Goal: Task Accomplishment & Management: Manage account settings

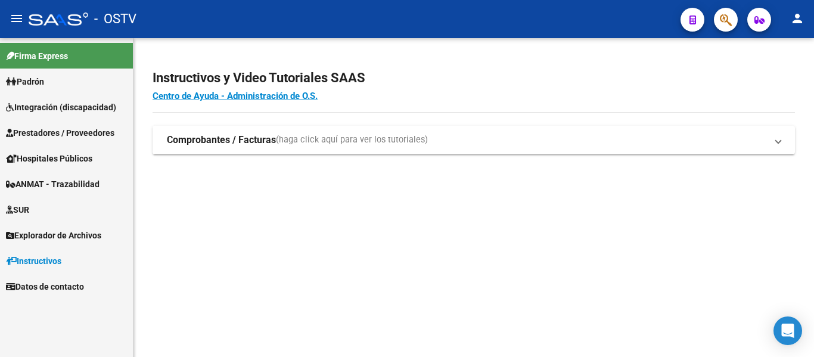
click at [94, 135] on span "Prestadores / Proveedores" at bounding box center [60, 132] width 108 height 13
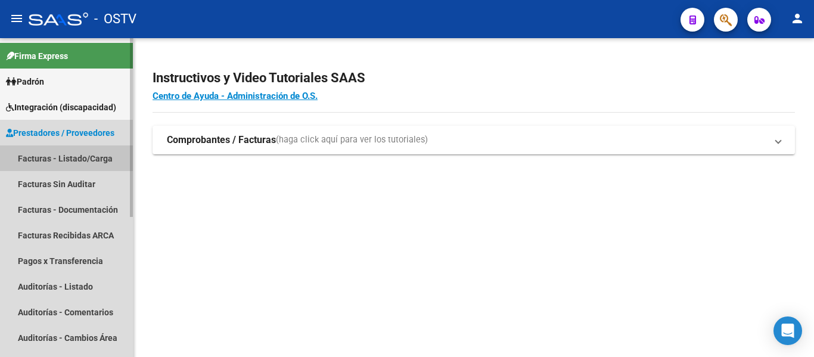
click at [92, 160] on link "Facturas - Listado/Carga" at bounding box center [66, 158] width 133 height 26
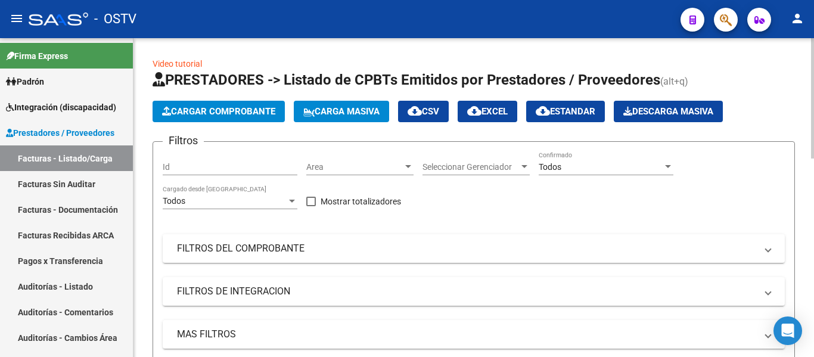
click at [318, 174] on div "Area Area" at bounding box center [359, 163] width 107 height 24
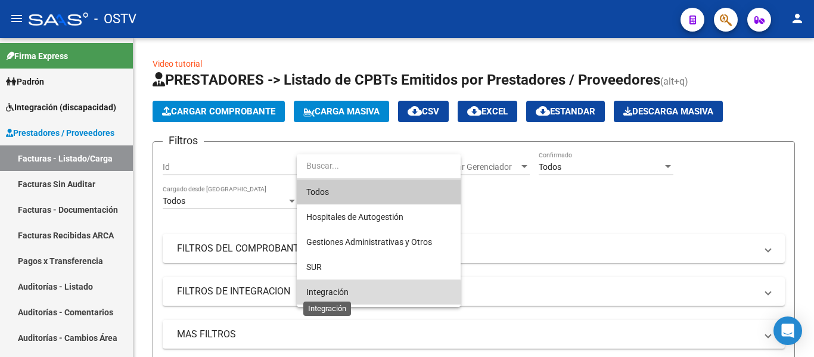
click at [309, 295] on span "Integración" at bounding box center [327, 292] width 42 height 10
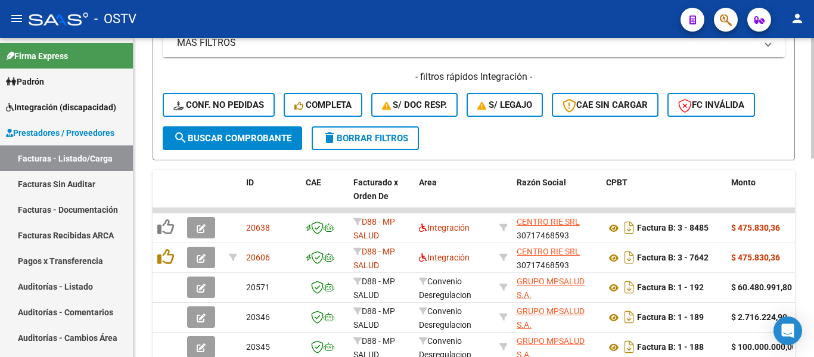
scroll to position [298, 0]
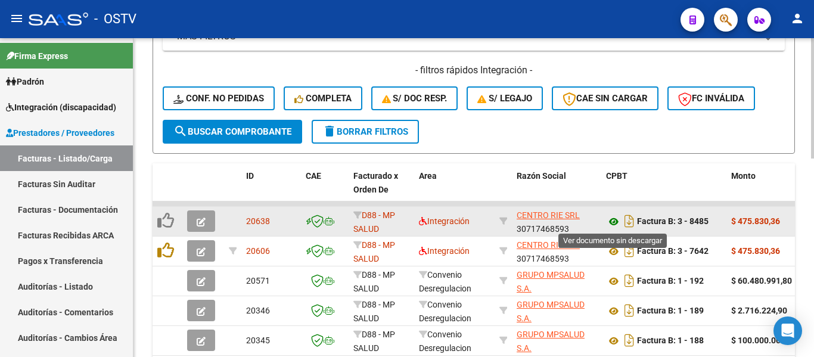
click at [616, 222] on icon at bounding box center [613, 222] width 15 height 14
click at [615, 221] on icon at bounding box center [613, 222] width 15 height 14
click at [294, 221] on div "20638" at bounding box center [271, 222] width 50 height 14
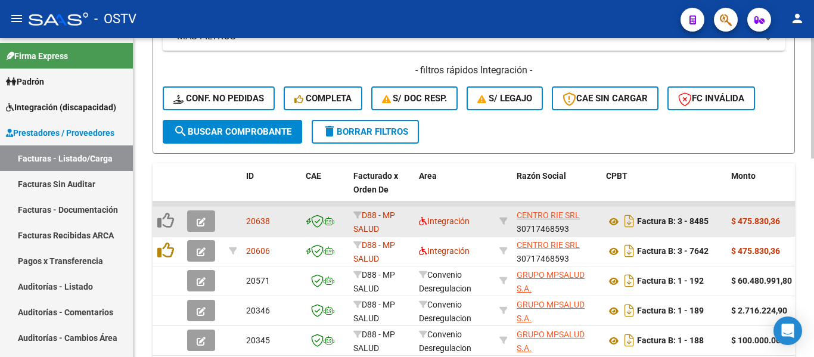
click at [193, 219] on button "button" at bounding box center [201, 220] width 28 height 21
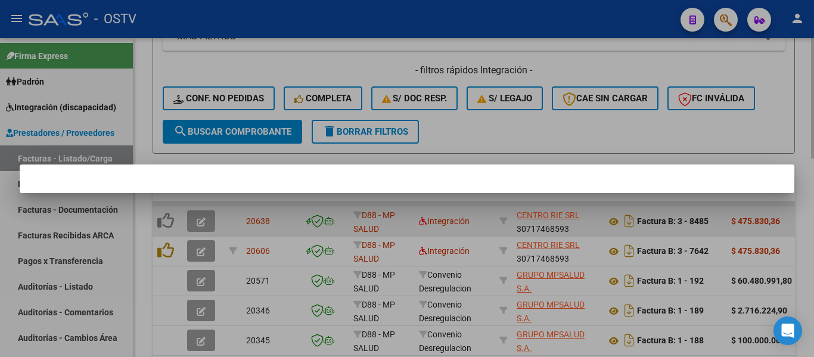
click at [207, 219] on div at bounding box center [407, 178] width 814 height 357
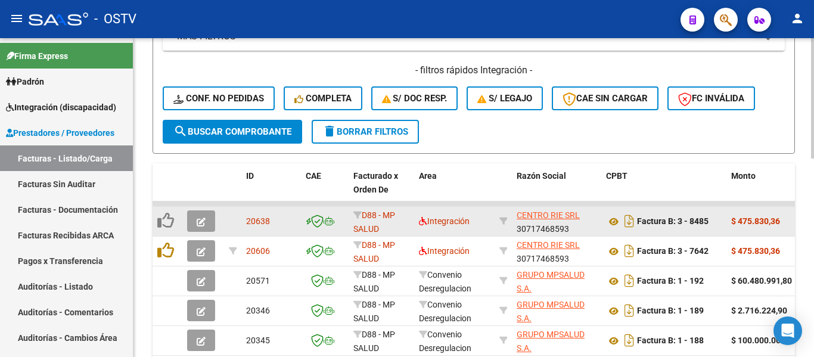
scroll to position [2, 0]
click at [488, 225] on div "Integración" at bounding box center [454, 222] width 71 height 14
click at [451, 222] on span "Integración" at bounding box center [444, 221] width 51 height 10
click at [483, 216] on div "Integración" at bounding box center [454, 222] width 71 height 14
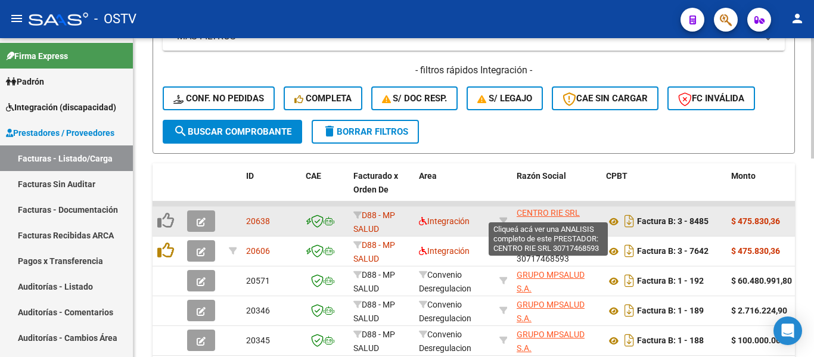
click at [587, 216] on div "CENTRO RIE SRL 30717468593" at bounding box center [557, 221] width 80 height 25
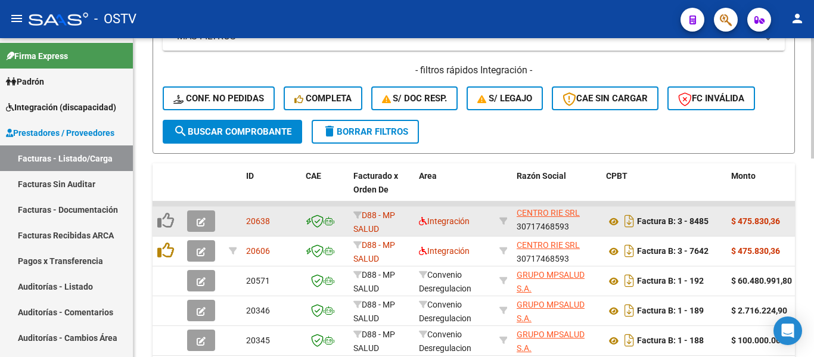
click at [587, 216] on div "CENTRO RIE SRL 30717468593" at bounding box center [557, 221] width 80 height 25
click at [686, 215] on div "Factura B: 3 - 8485" at bounding box center [664, 221] width 116 height 19
click at [722, 215] on datatable-body-cell "Factura B: 3 - 8485" at bounding box center [663, 221] width 125 height 29
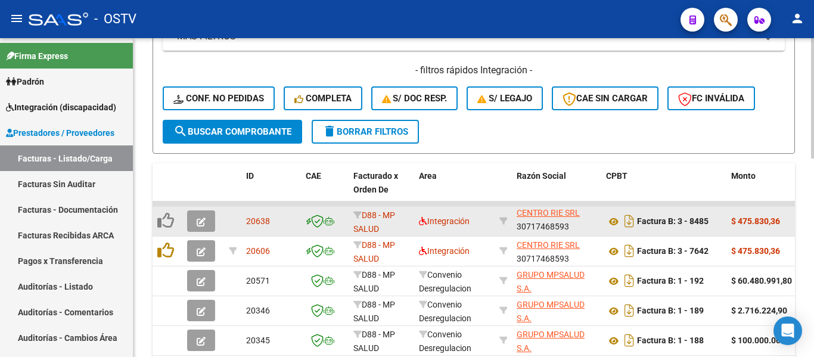
click at [722, 215] on datatable-body-cell "Factura B: 3 - 8485" at bounding box center [663, 221] width 125 height 29
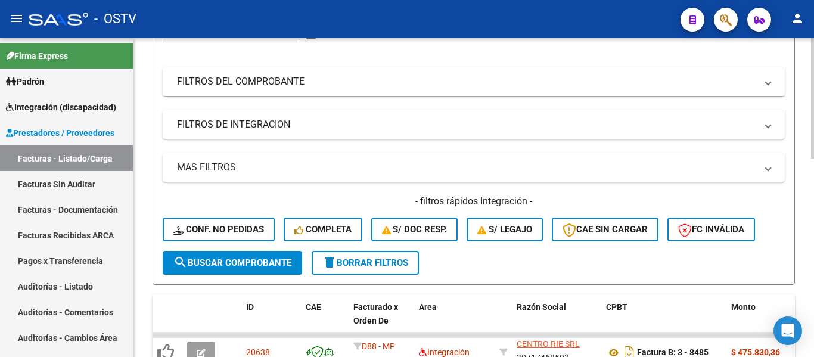
scroll to position [358, 0]
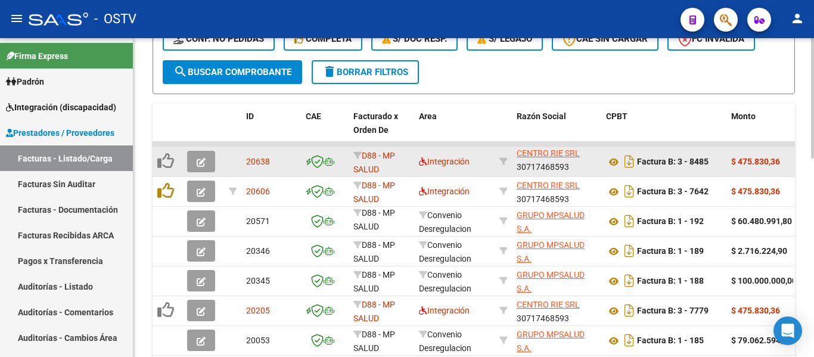
click at [255, 159] on span "20638" at bounding box center [258, 162] width 24 height 10
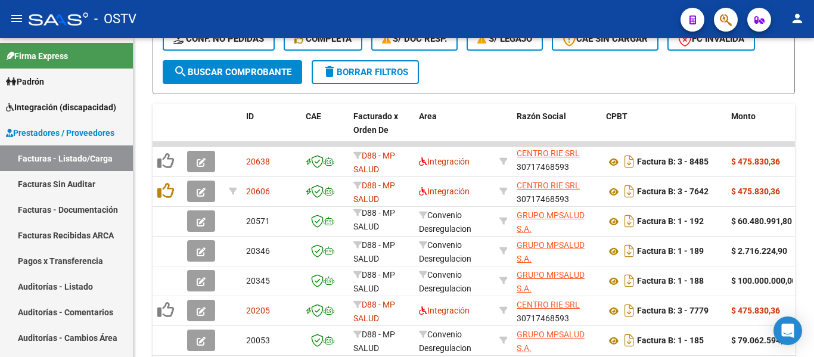
click at [209, 162] on button "button" at bounding box center [201, 161] width 28 height 21
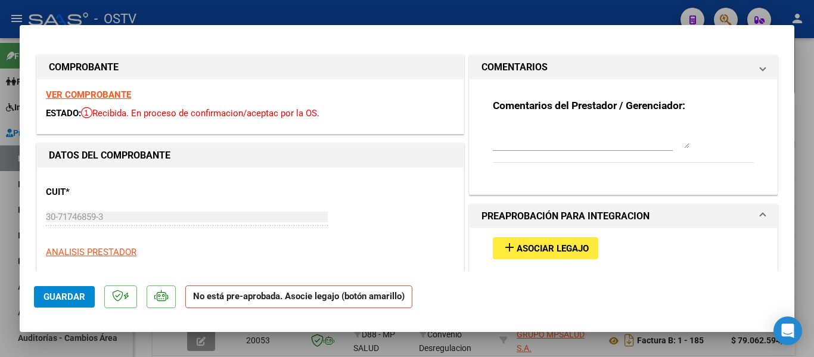
click at [194, 113] on span "Recibida. En proceso de confirmacion/aceptac por la OS." at bounding box center [200, 113] width 238 height 11
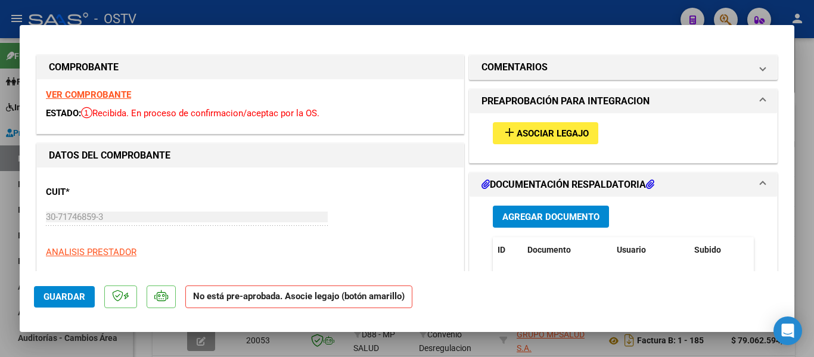
click at [525, 128] on span "Asociar Legajo" at bounding box center [553, 133] width 72 height 11
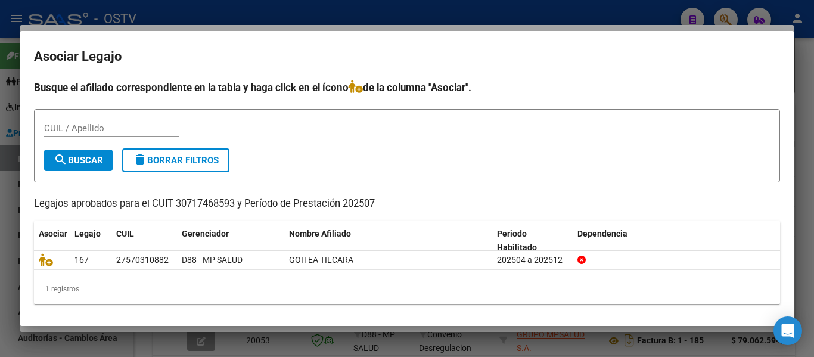
drag, startPoint x: 172, startPoint y: 206, endPoint x: 202, endPoint y: 206, distance: 29.8
click at [231, 210] on p "Legajos aprobados para el CUIT 30717468593 y Período de Prestación 202507" at bounding box center [407, 204] width 746 height 15
drag, startPoint x: 200, startPoint y: 201, endPoint x: 224, endPoint y: 185, distance: 29.3
click at [226, 186] on div "Busque el afiliado correspondiente en la tabla y haga click en el ícono de la c…" at bounding box center [407, 192] width 746 height 225
drag, startPoint x: 179, startPoint y: 204, endPoint x: 237, endPoint y: 207, distance: 57.9
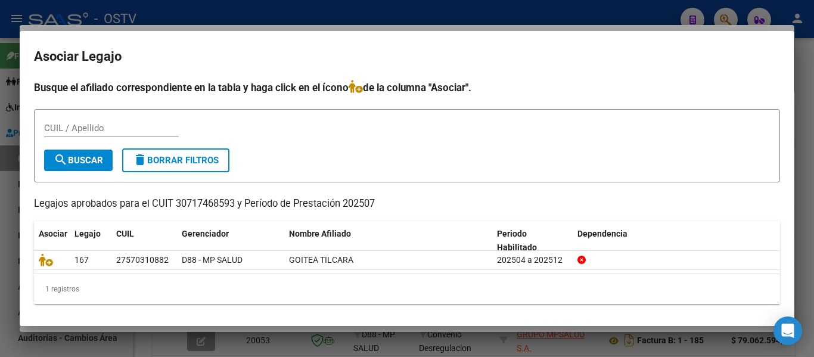
click at [237, 207] on p "Legajos aprobados para el CUIT 30717468593 y Período de Prestación 202507" at bounding box center [407, 204] width 746 height 15
copy p "30717468593"
click at [117, 126] on input "CUIL / Apellido" at bounding box center [111, 128] width 135 height 11
click at [201, 51] on h2 "Asociar Legajo" at bounding box center [407, 56] width 746 height 23
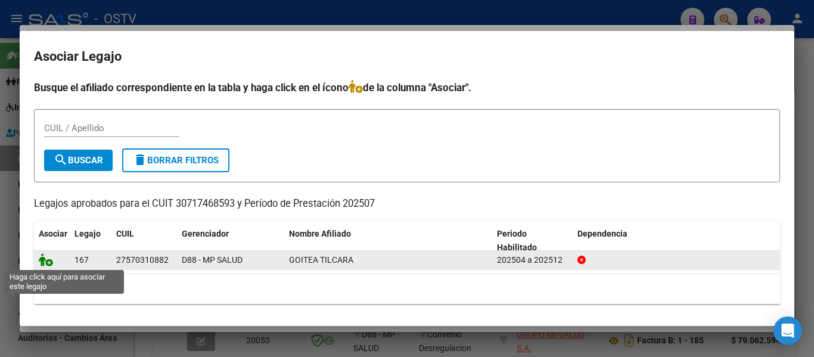
click at [46, 261] on icon at bounding box center [46, 259] width 14 height 13
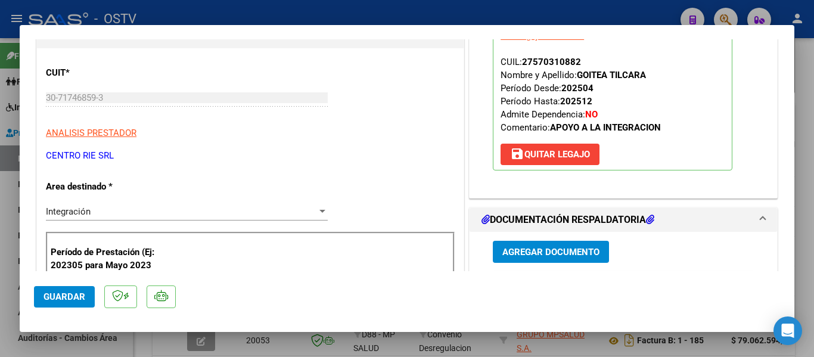
scroll to position [0, 0]
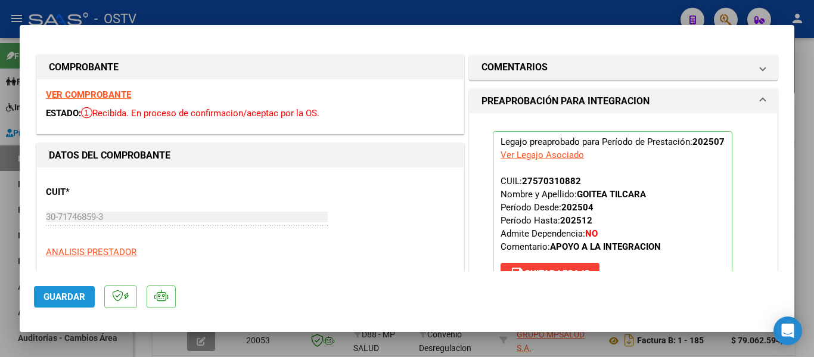
click at [59, 294] on span "Guardar" at bounding box center [65, 297] width 42 height 11
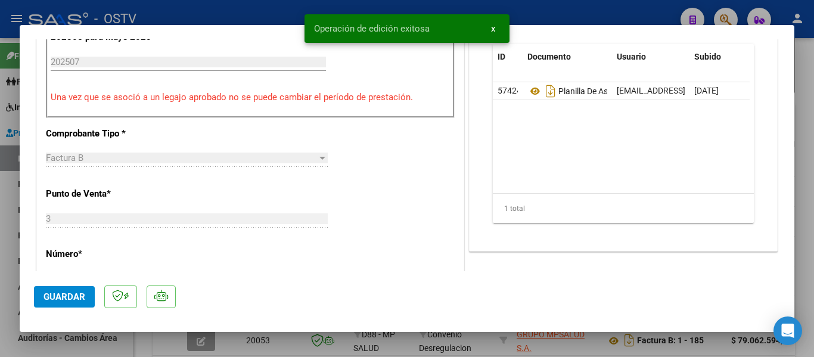
scroll to position [358, 0]
